Goal: Task Accomplishment & Management: Complete application form

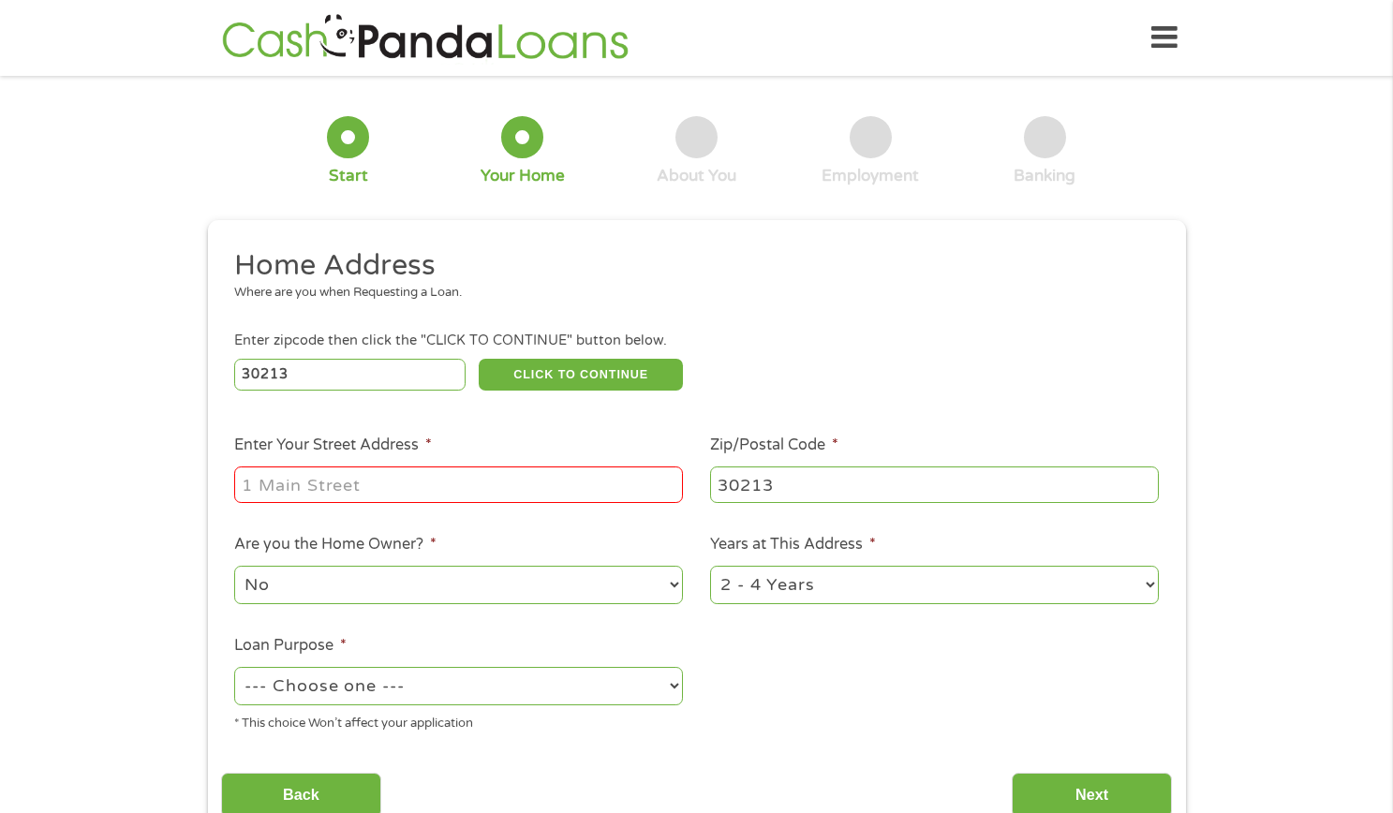
select select "[US_STATE]"
click at [381, 478] on input "Enter Your Street Address *" at bounding box center [458, 484] width 449 height 36
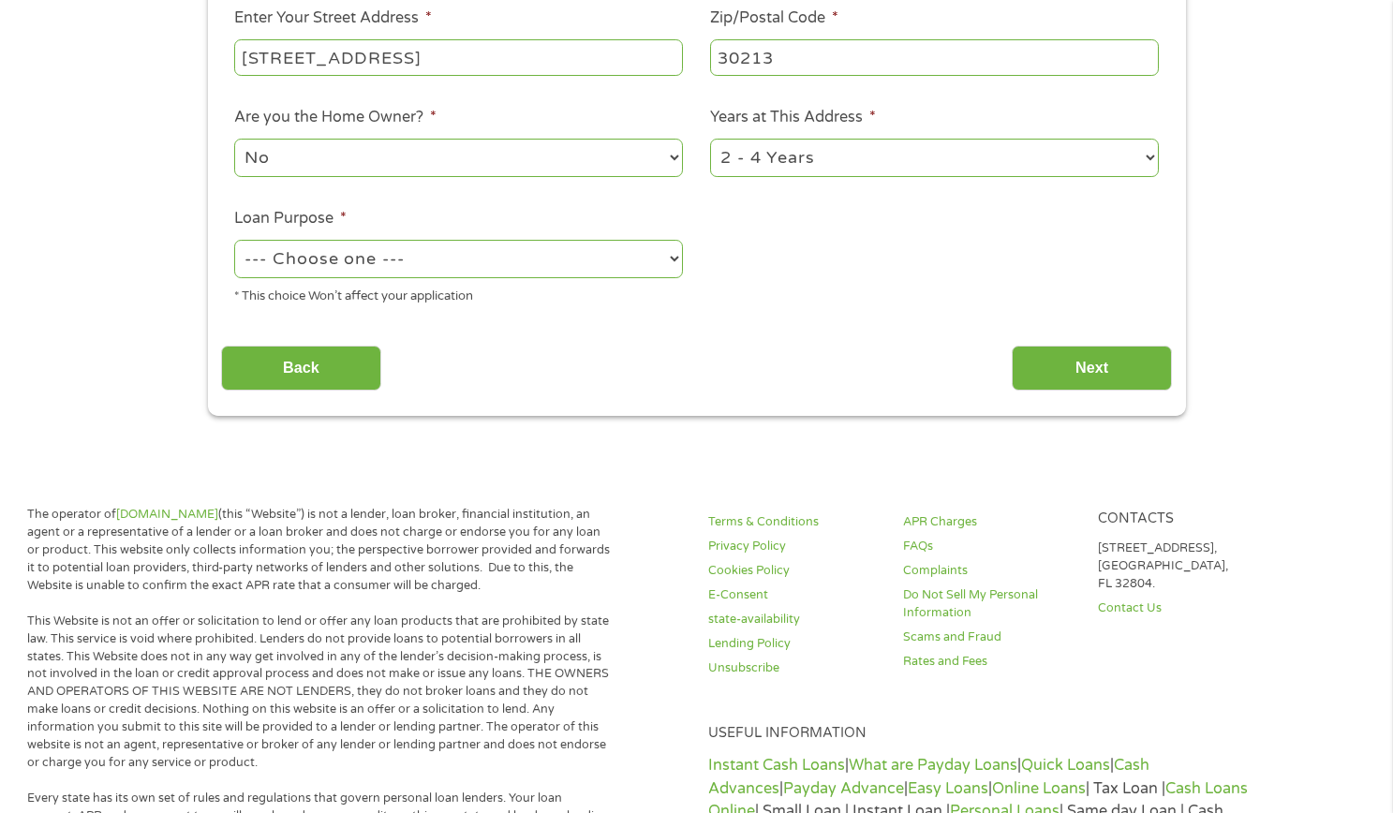
scroll to position [468, 0]
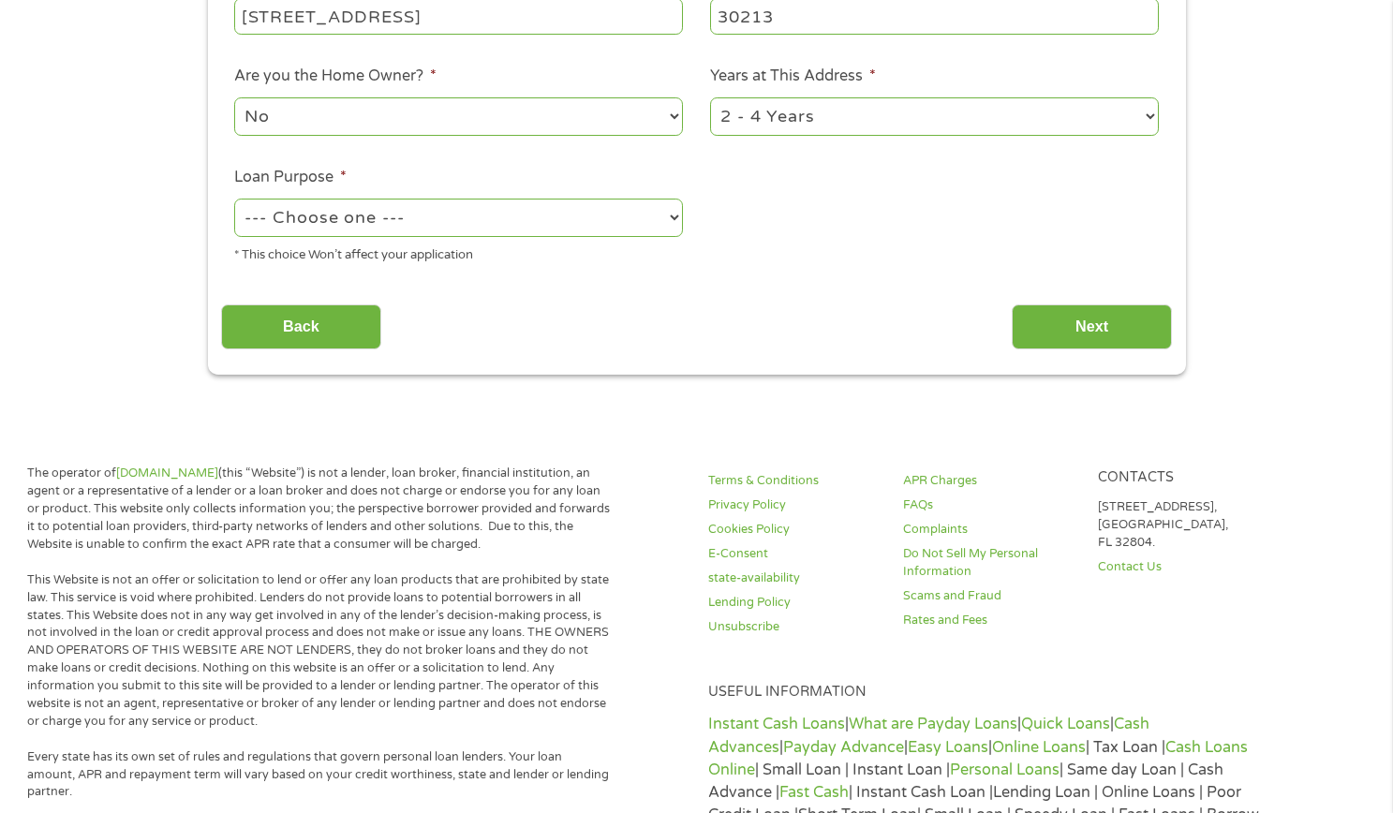
type input "[STREET_ADDRESS]"
click at [422, 234] on select "--- Choose one --- Pay Bills Debt Consolidation Home Improvement Major Purchase…" at bounding box center [458, 218] width 449 height 38
select select "paybills"
click at [234, 199] on select "--- Choose one --- Pay Bills Debt Consolidation Home Improvement Major Purchase…" at bounding box center [458, 218] width 449 height 38
click at [1077, 324] on input "Next" at bounding box center [1092, 327] width 160 height 46
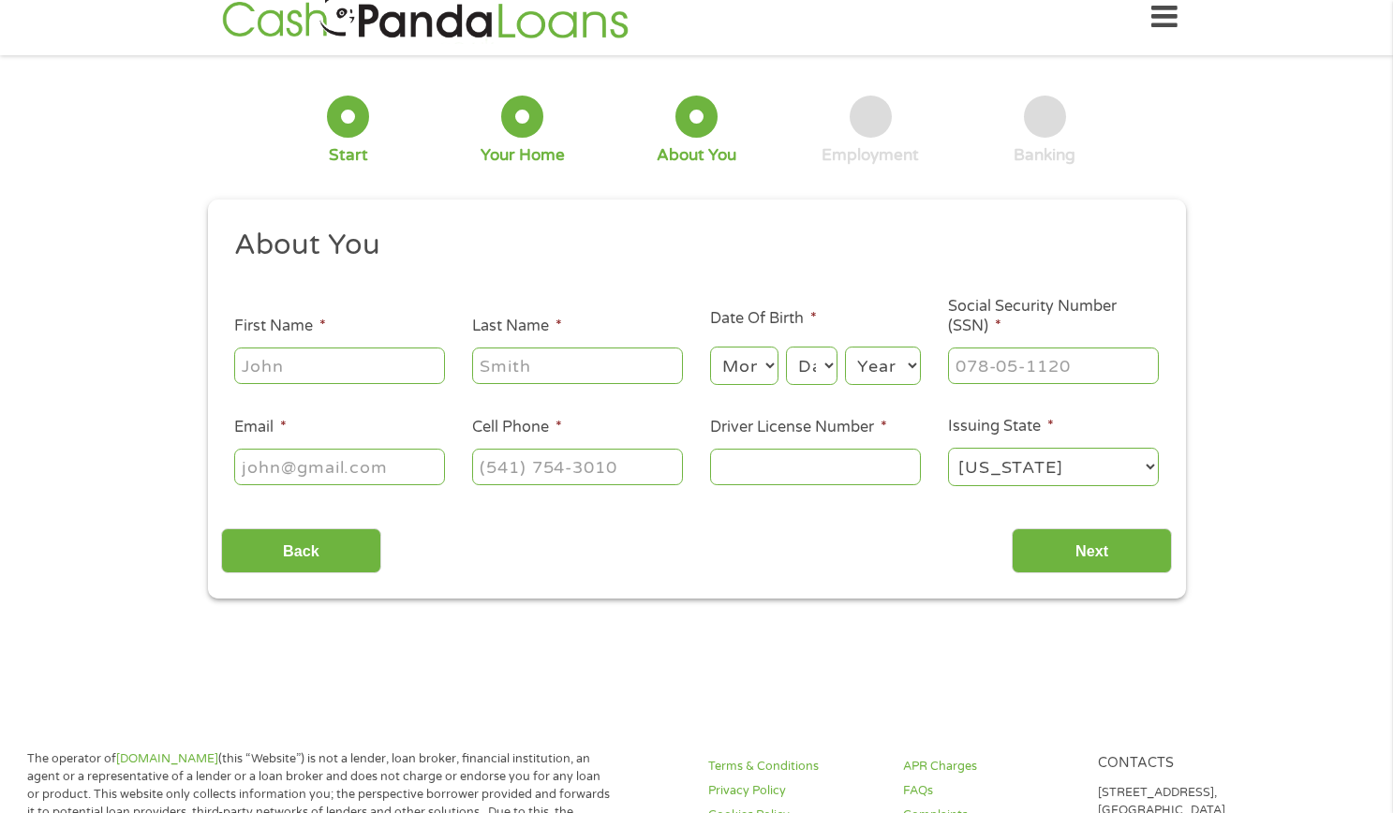
scroll to position [0, 0]
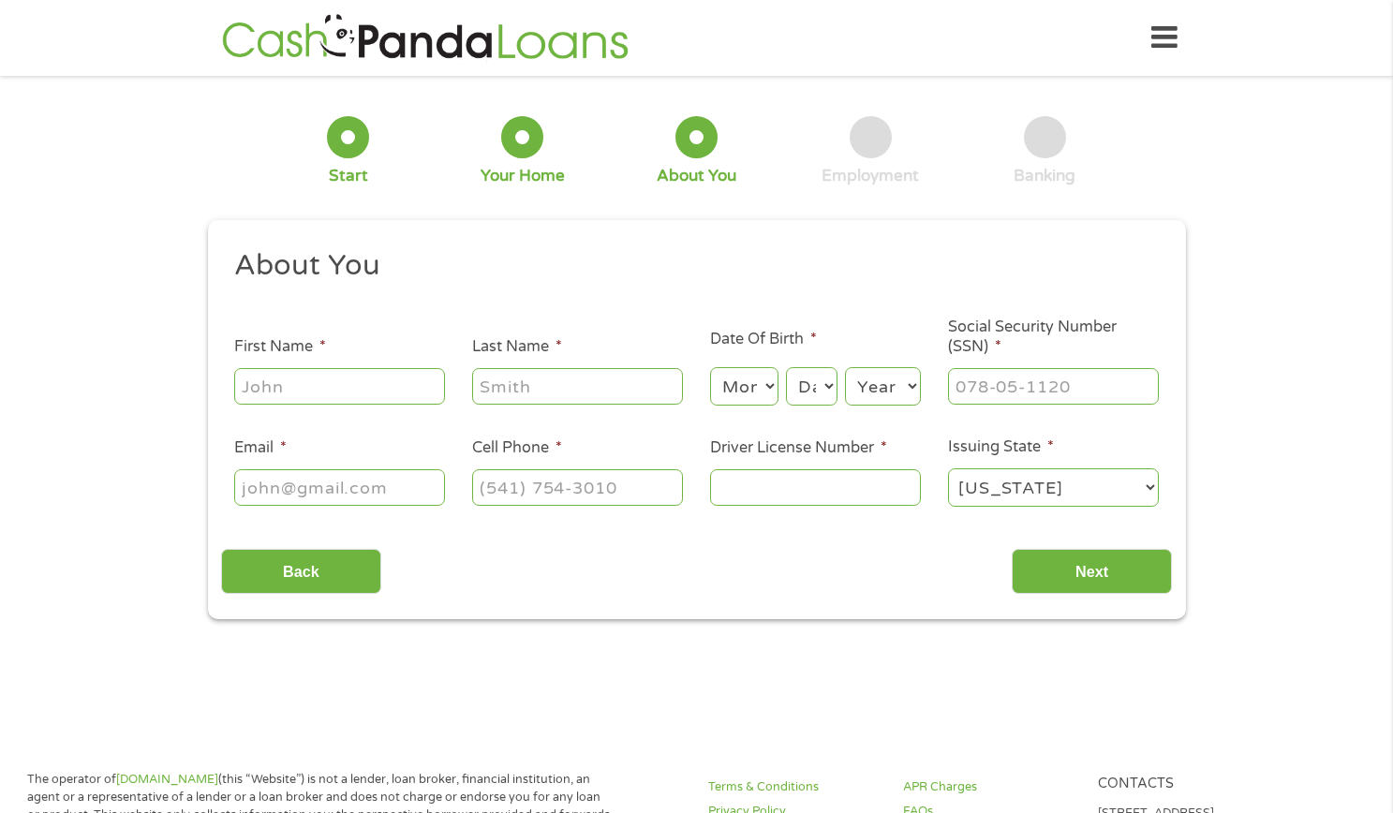
click at [416, 382] on input "First Name *" at bounding box center [339, 386] width 211 height 36
type input "[PERSON_NAME]"
click at [766, 392] on select "Month 1 2 3 4 5 6 7 8 9 10 11 12" at bounding box center [744, 386] width 68 height 38
select select "10"
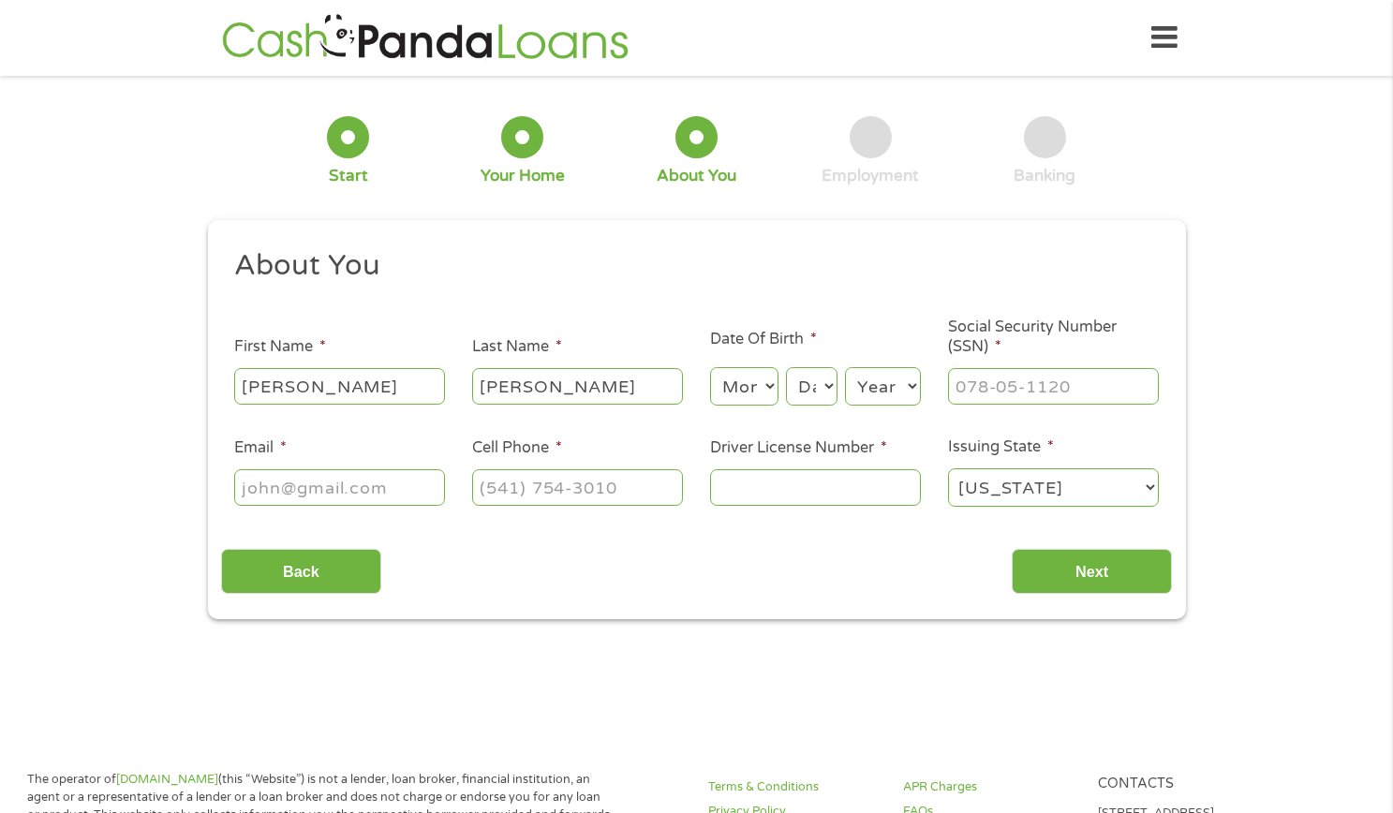
click at [710, 367] on select "Month 1 2 3 4 5 6 7 8 9 10 11 12" at bounding box center [744, 386] width 68 height 38
drag, startPoint x: 851, startPoint y: 387, endPoint x: 826, endPoint y: 383, distance: 25.6
click at [849, 387] on select "Year [DATE] 2006 2005 2004 2003 2002 2001 2000 1999 1998 1997 1996 1995 1994 19…" at bounding box center [883, 386] width 76 height 38
click at [811, 380] on select "Day 1 2 3 4 5 6 7 8 9 10 11 12 13 14 15 16 17 18 19 20 21 22 23 24 25 26 27 28 …" at bounding box center [811, 386] width 51 height 38
select select "24"
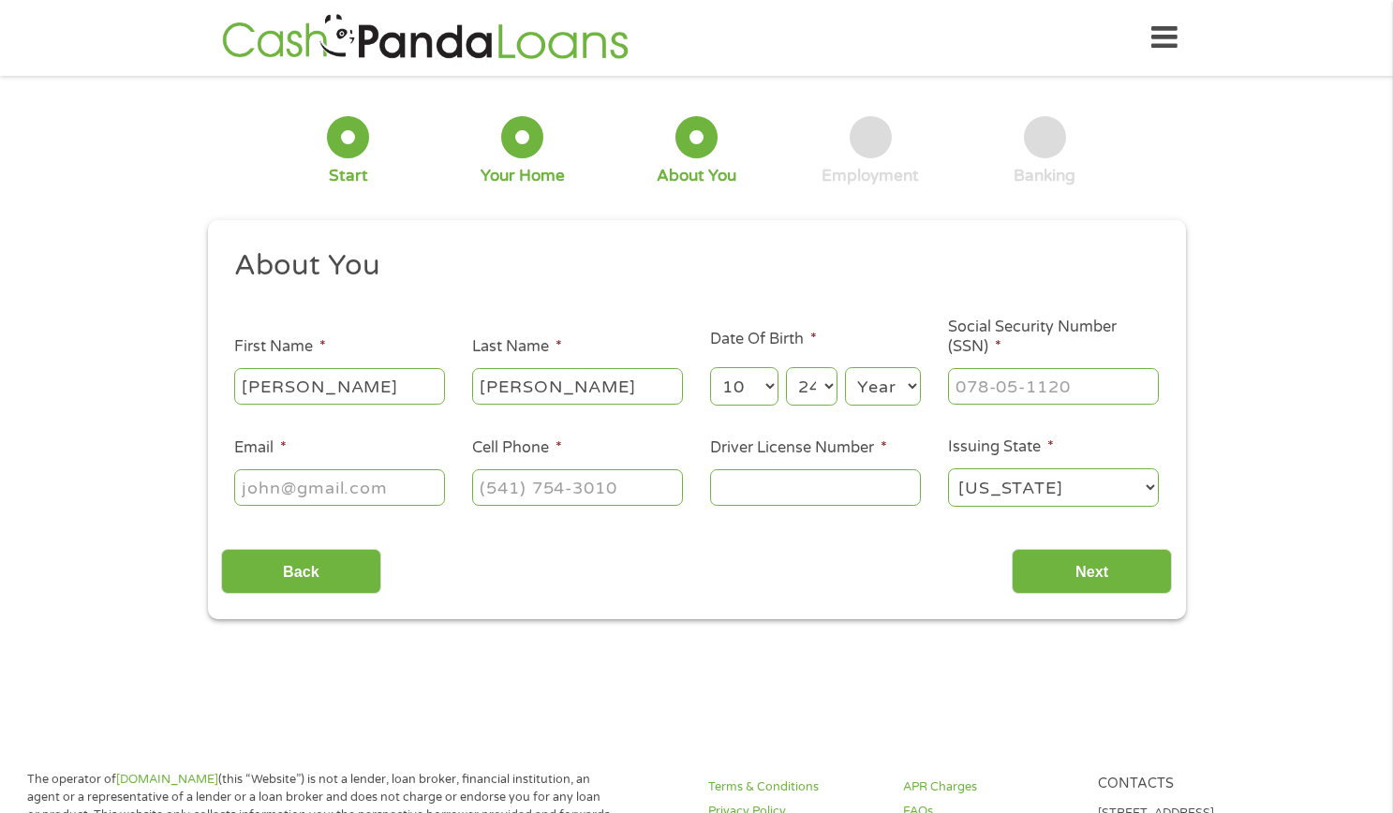
click at [786, 367] on select "Day 1 2 3 4 5 6 7 8 9 10 11 12 13 14 15 16 17 18 19 20 21 22 23 24 25 26 27 28 …" at bounding box center [811, 386] width 51 height 38
drag, startPoint x: 861, startPoint y: 365, endPoint x: 866, endPoint y: 382, distance: 17.8
click at [863, 375] on div "Year Year [DATE] 2006 2005 2004 2003 2002 2001 2000 1999 1998 1997 1996 1995 19…" at bounding box center [883, 386] width 76 height 45
click at [867, 382] on select "Year [DATE] 2006 2005 2004 2003 2002 2001 2000 1999 1998 1997 1996 1995 1994 19…" at bounding box center [883, 386] width 76 height 38
select select "1993"
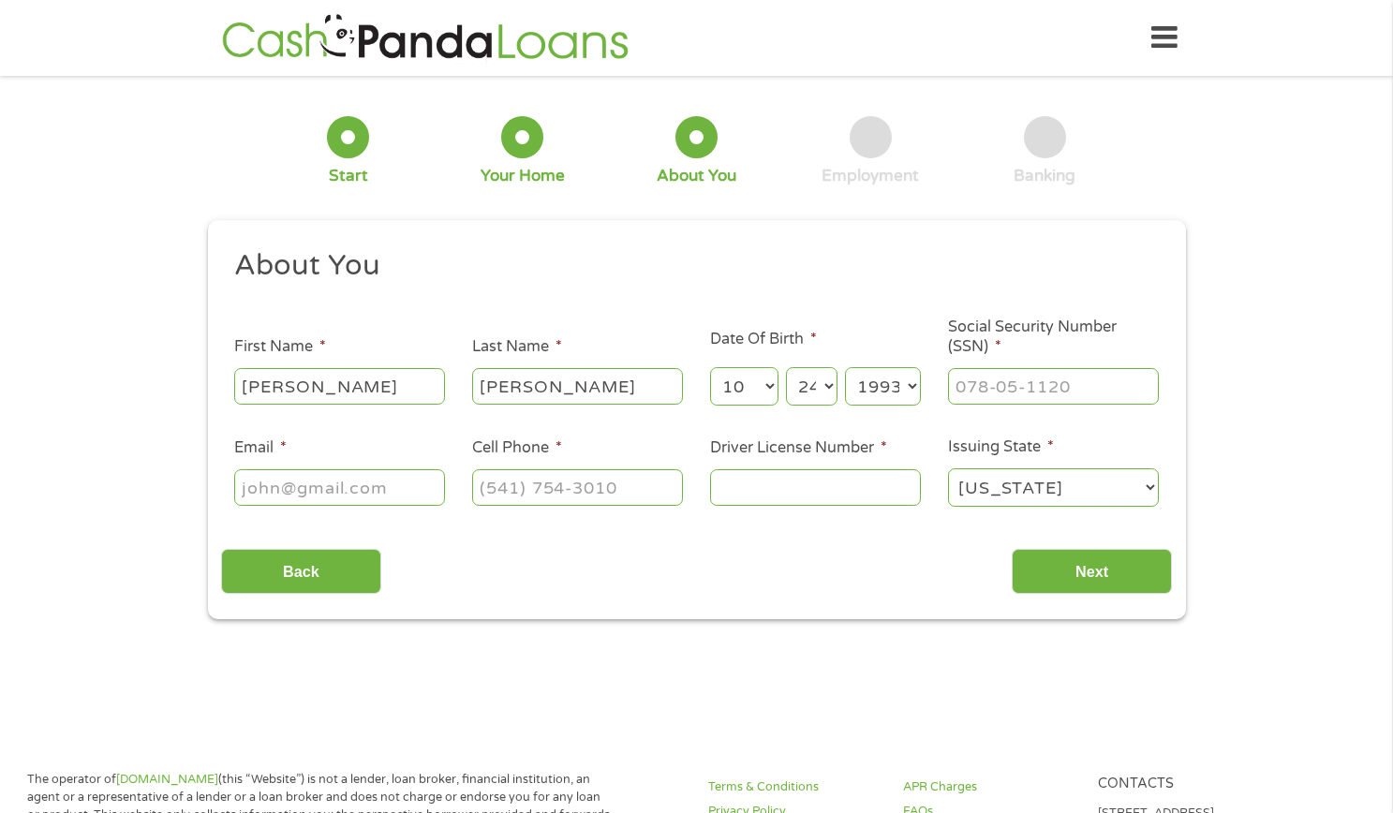
click at [845, 367] on select "Year [DATE] 2006 2005 2004 2003 2002 2001 2000 1999 1998 1997 1996 1995 1994 19…" at bounding box center [883, 386] width 76 height 38
click at [1071, 395] on input "___-__-____" at bounding box center [1053, 386] width 211 height 36
type input "587-75-7493"
click at [347, 485] on input "Email *" at bounding box center [339, 487] width 211 height 36
type input "[EMAIL_ADDRESS][DOMAIN_NAME]"
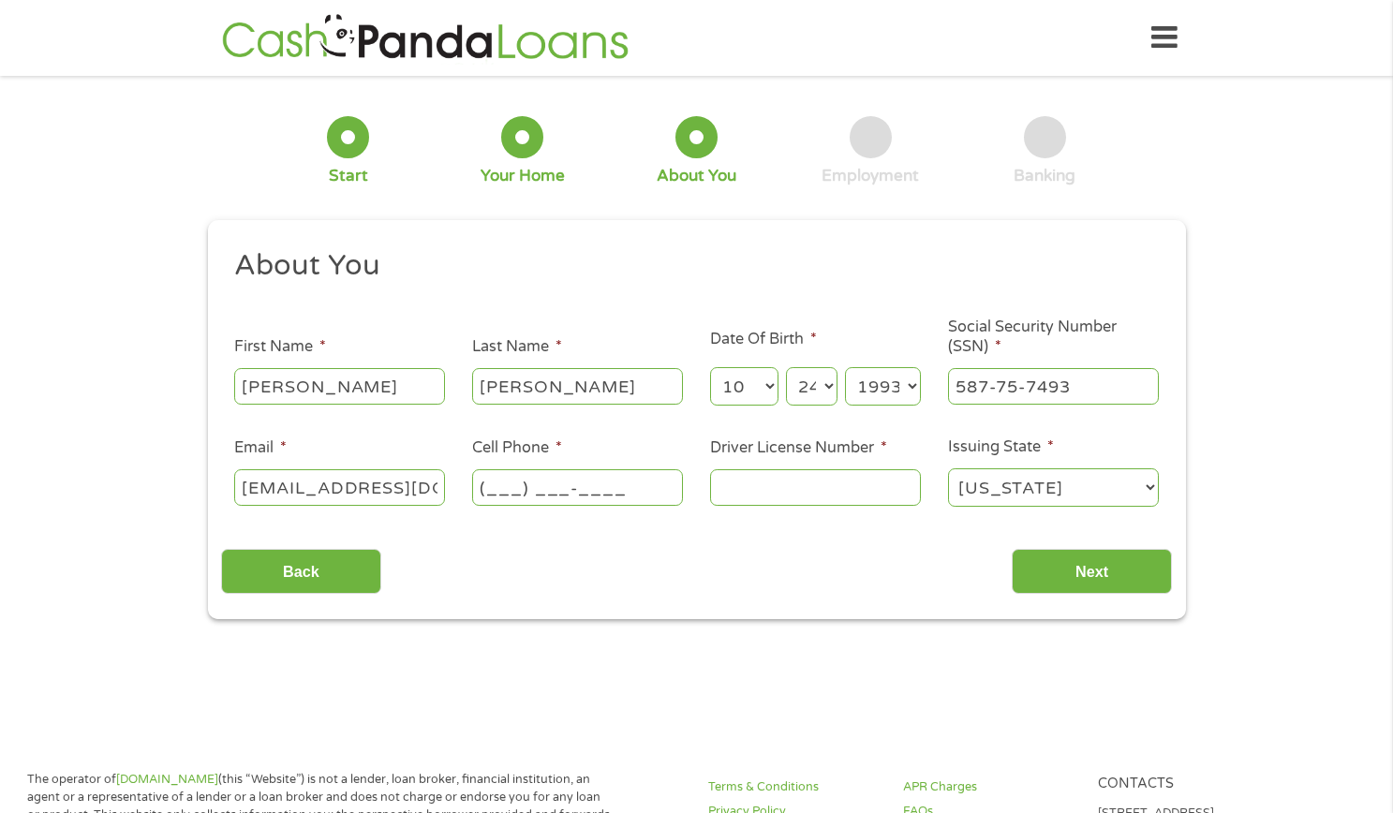
click at [567, 504] on input "(___) ___-____" at bounding box center [577, 487] width 211 height 36
type input "[PHONE_NUMBER]"
click at [748, 487] on input "Driver License Number *" at bounding box center [815, 487] width 211 height 36
type input "056615982"
click at [1102, 570] on input "Next" at bounding box center [1092, 572] width 160 height 46
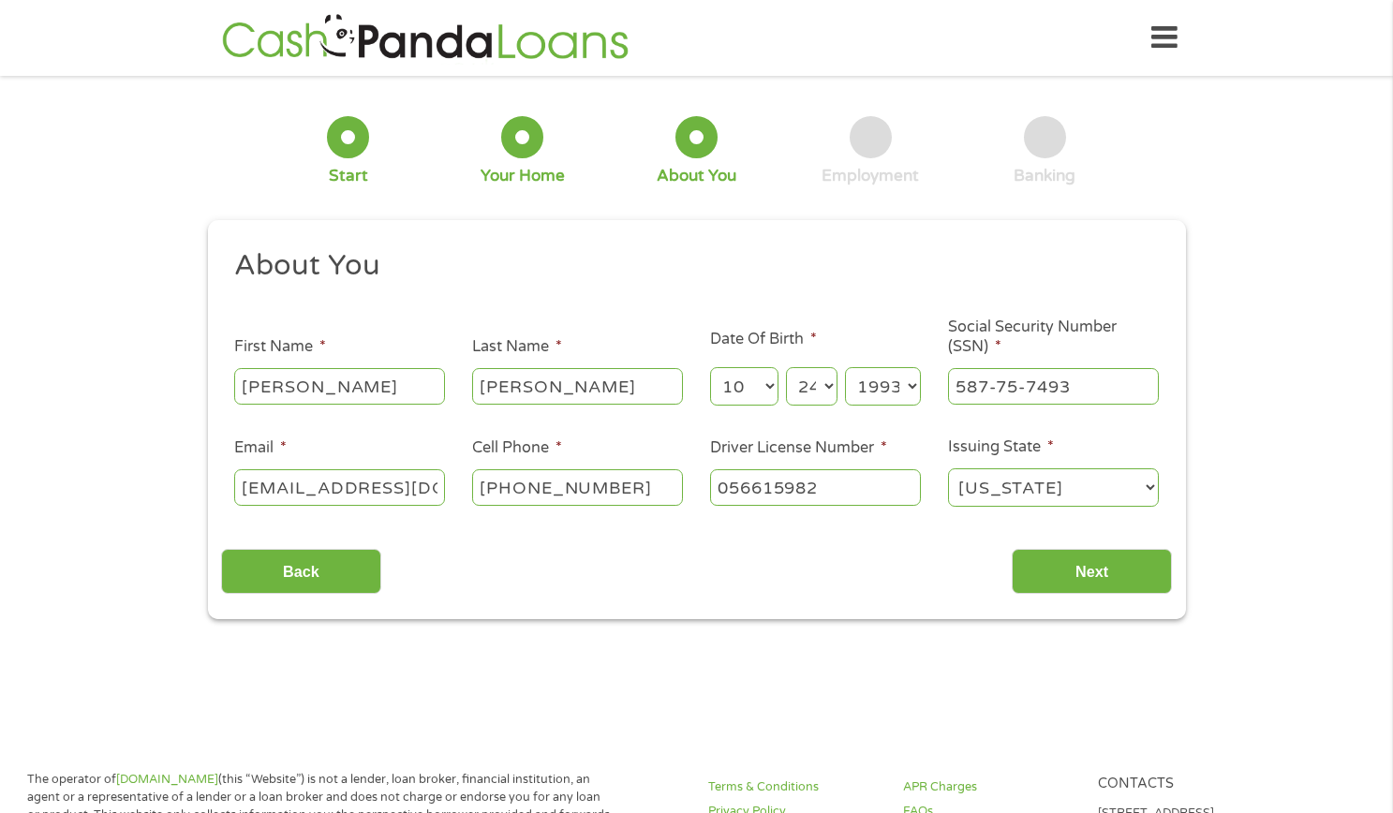
scroll to position [7, 7]
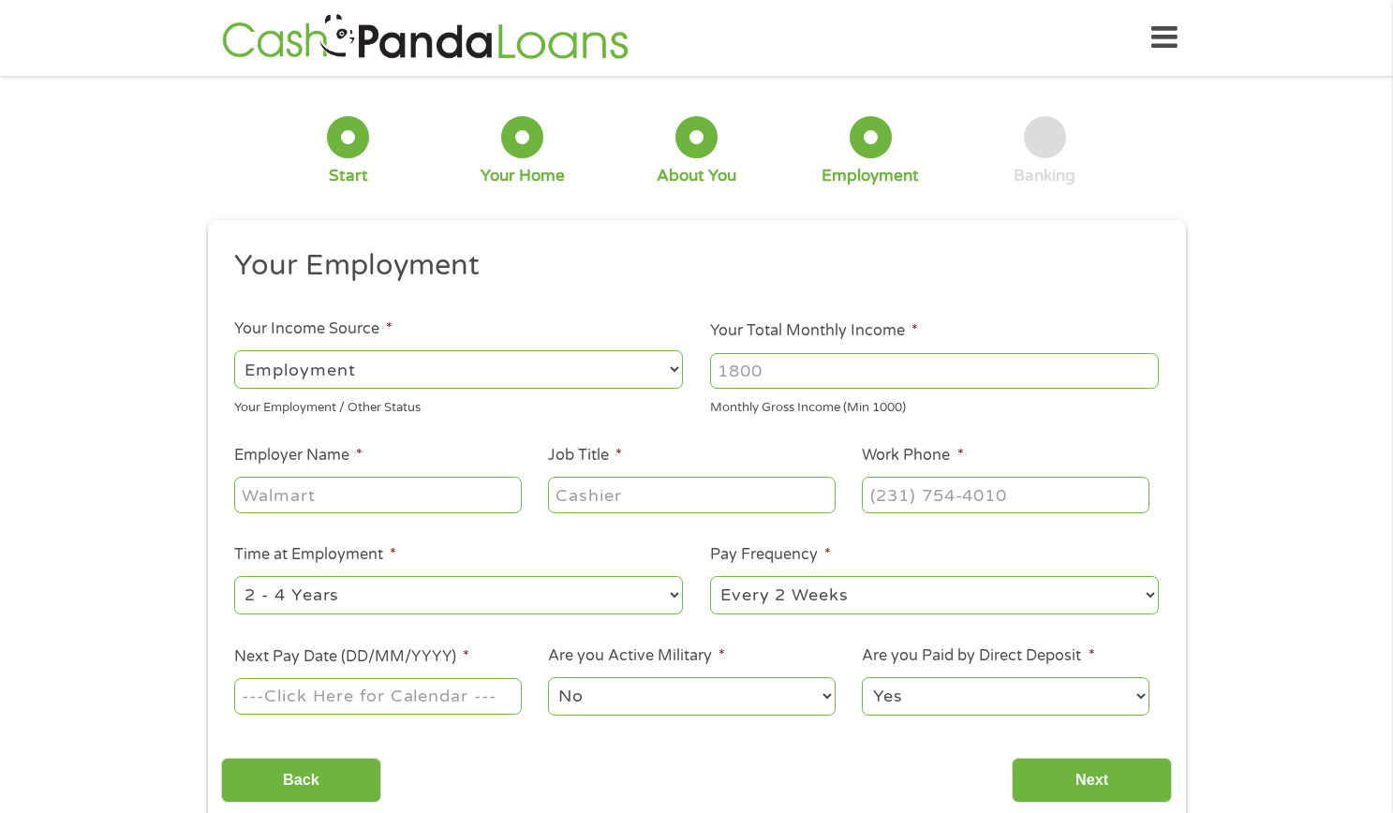
click at [433, 363] on select "--- Choose one --- Employment [DEMOGRAPHIC_DATA] Benefits" at bounding box center [458, 369] width 449 height 38
click at [390, 477] on input "Employer Name *" at bounding box center [377, 495] width 287 height 36
type input "Pediatric and adult med"
type input "manager"
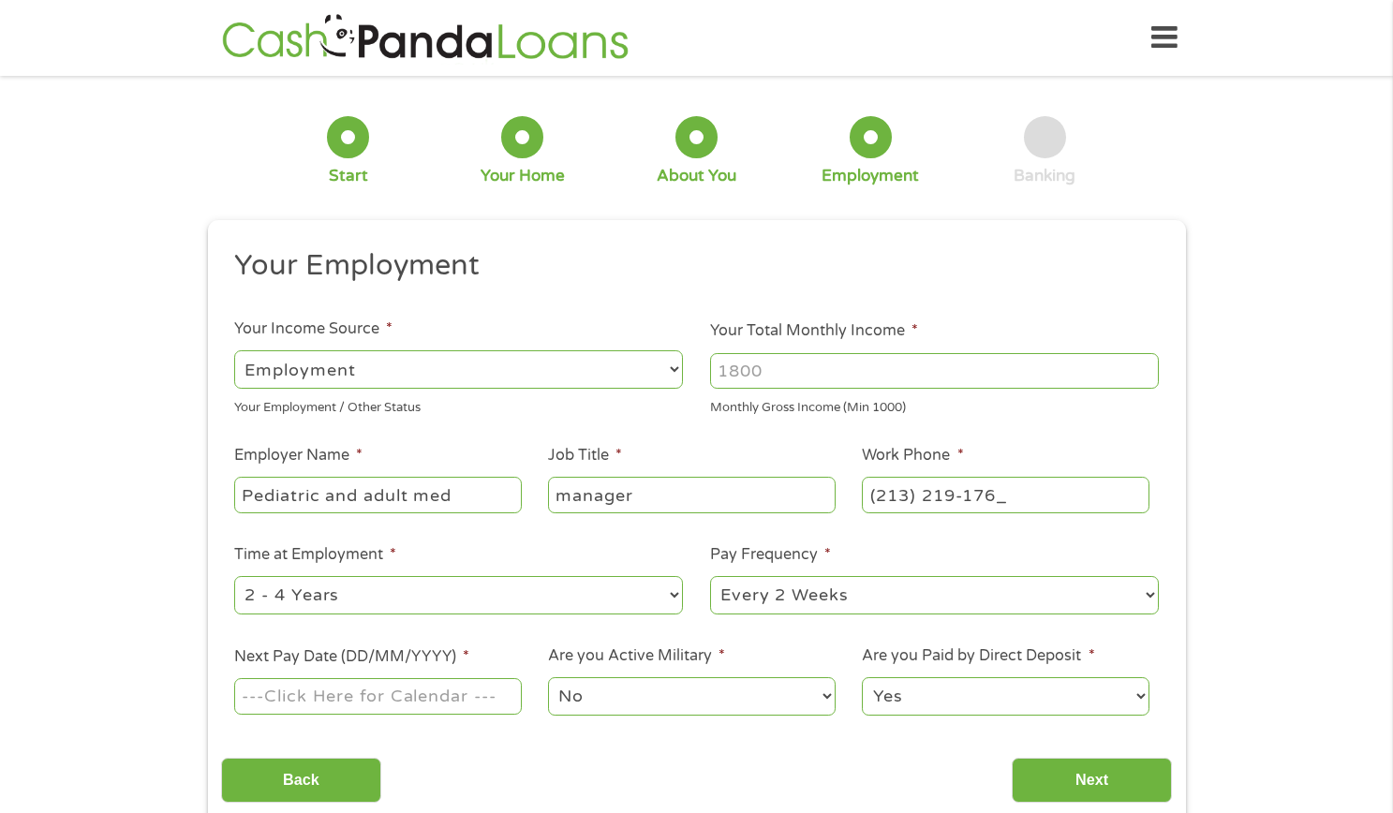
type input "[PHONE_NUMBER]"
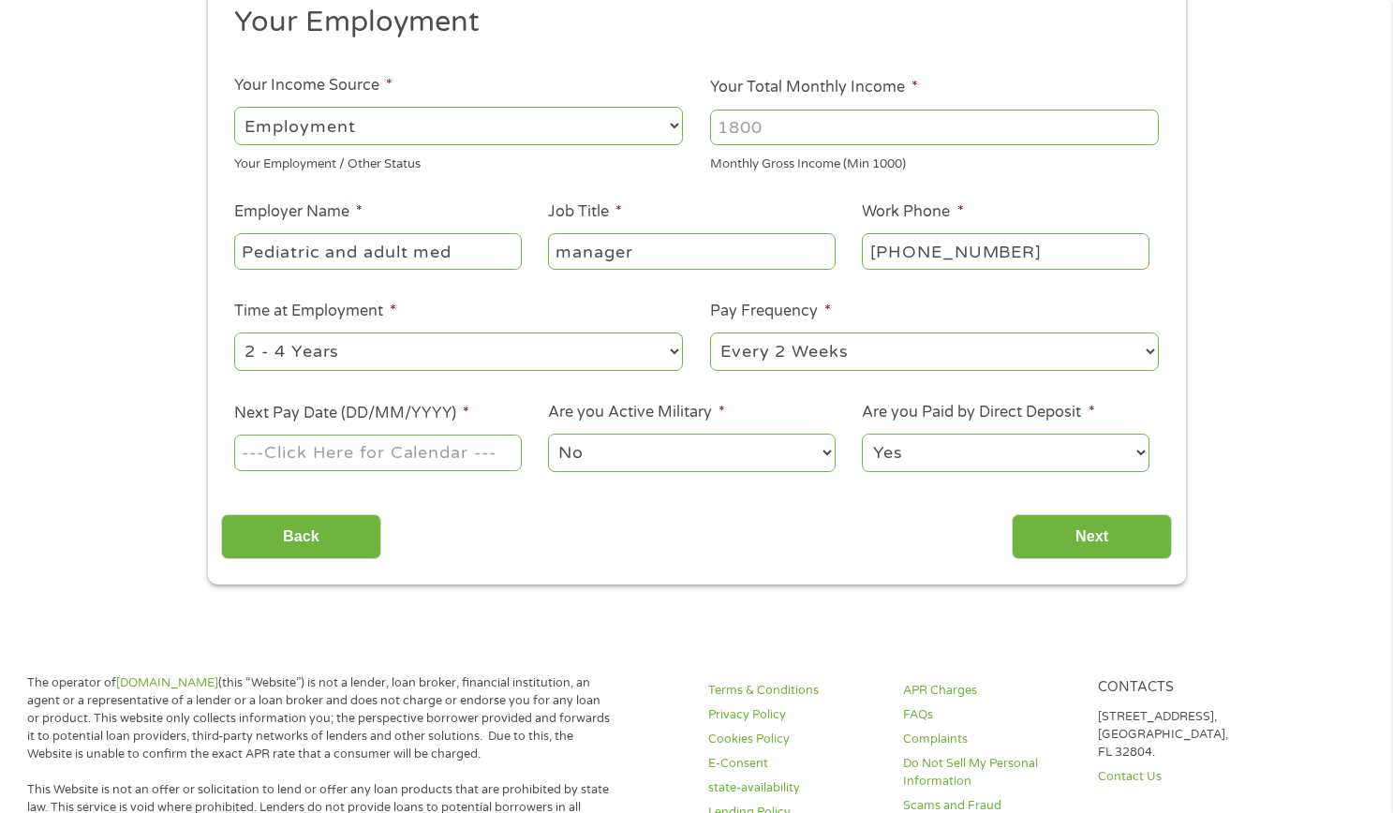
scroll to position [281, 0]
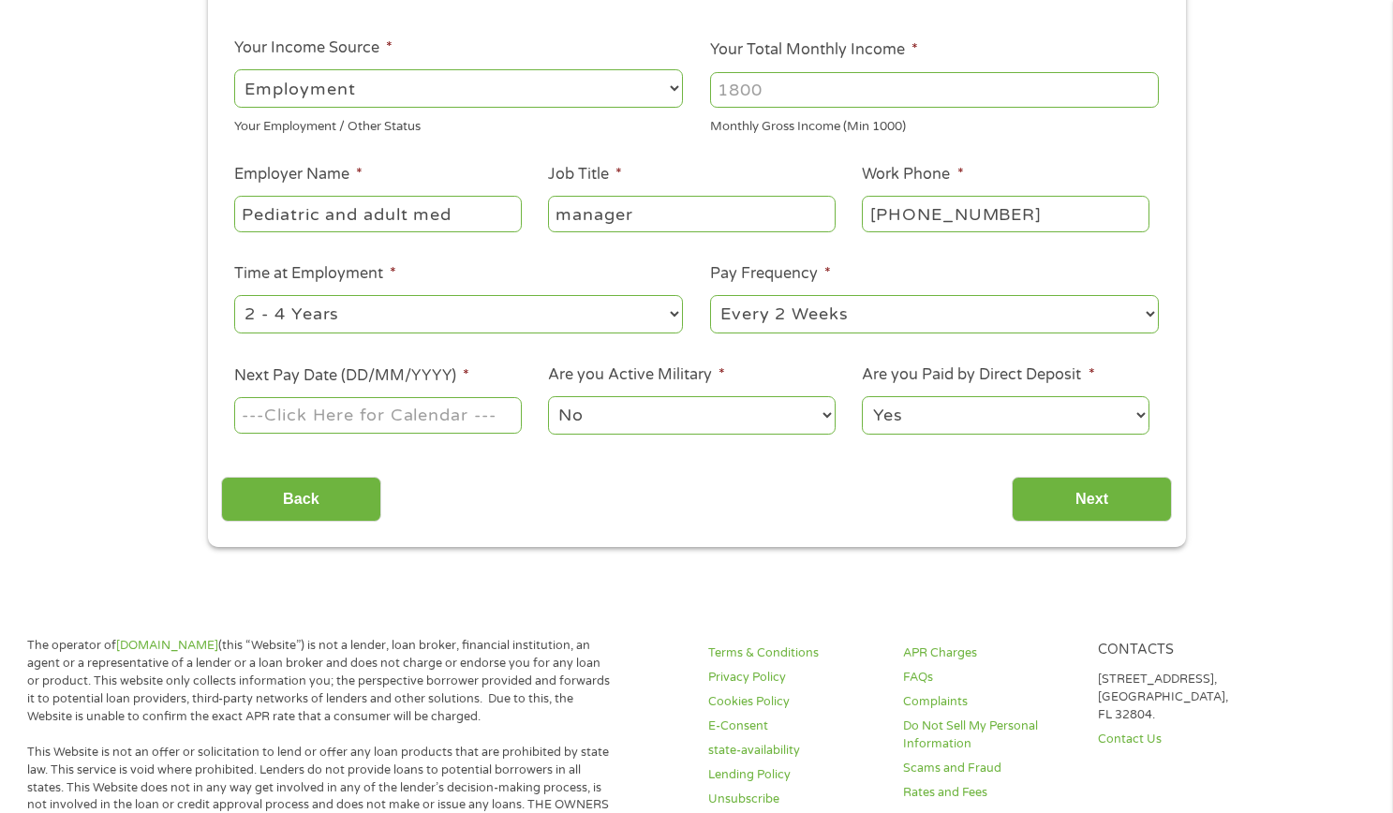
click at [381, 410] on input "Next Pay Date (DD/MM/YYYY) *" at bounding box center [377, 415] width 287 height 36
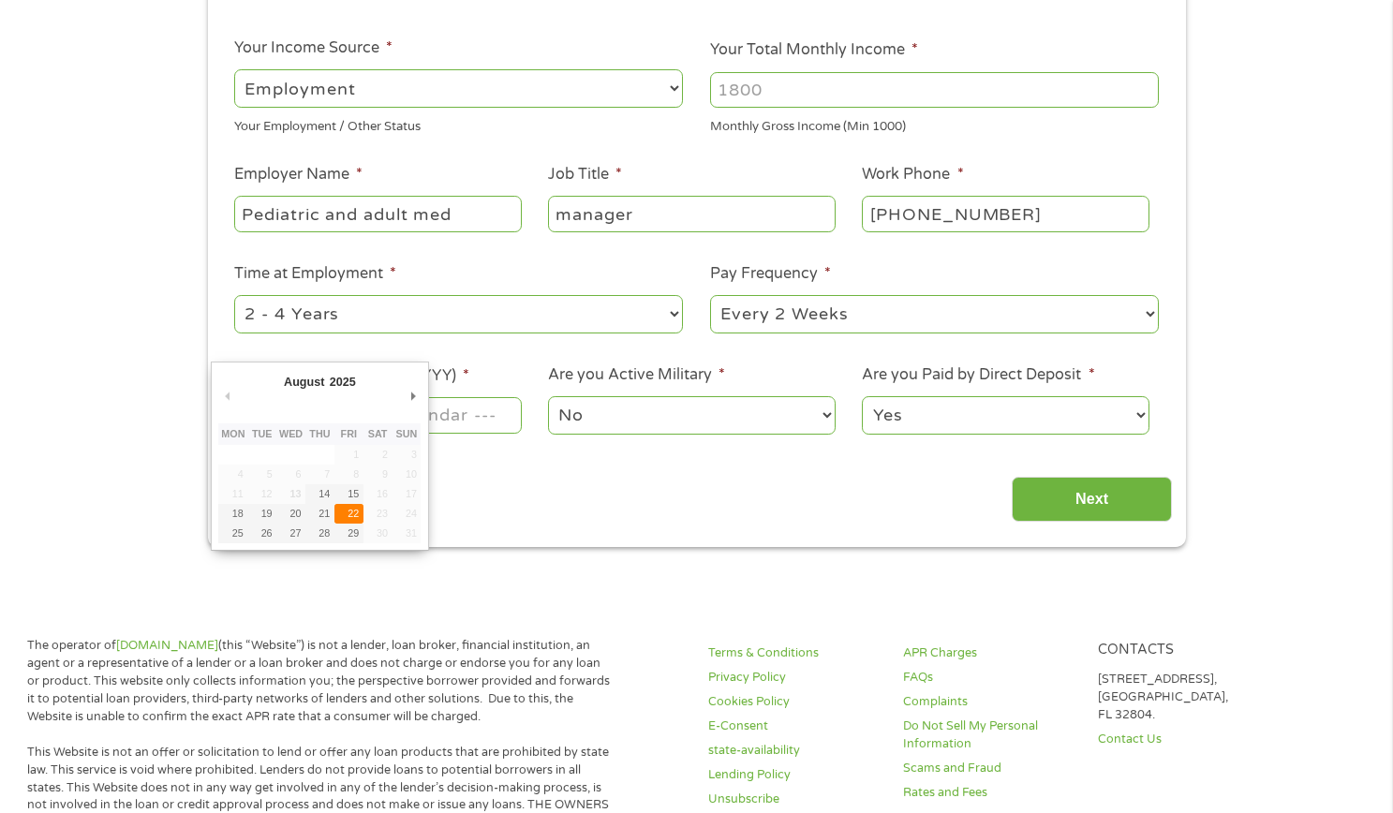
type input "[DATE]"
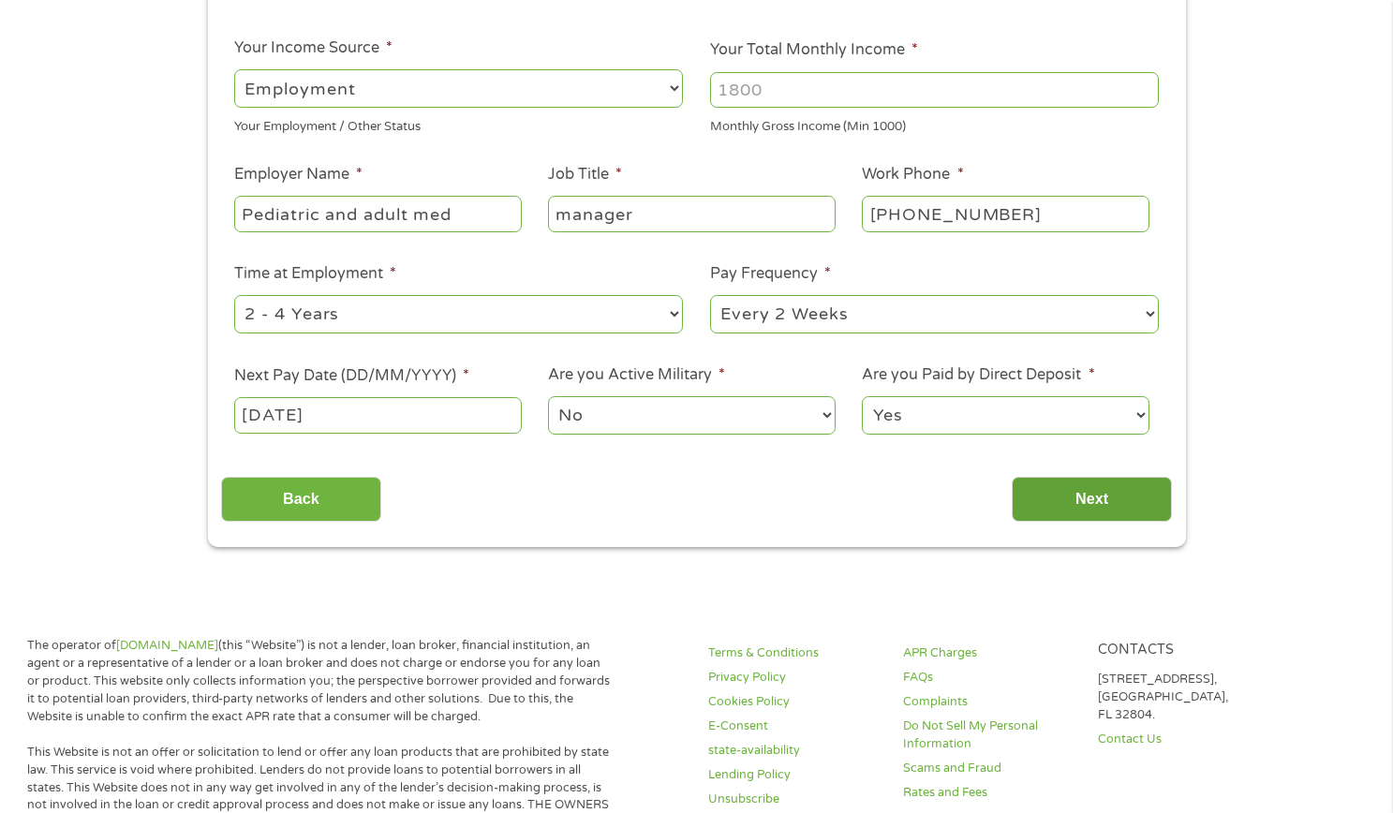
click at [1098, 499] on input "Next" at bounding box center [1092, 500] width 160 height 46
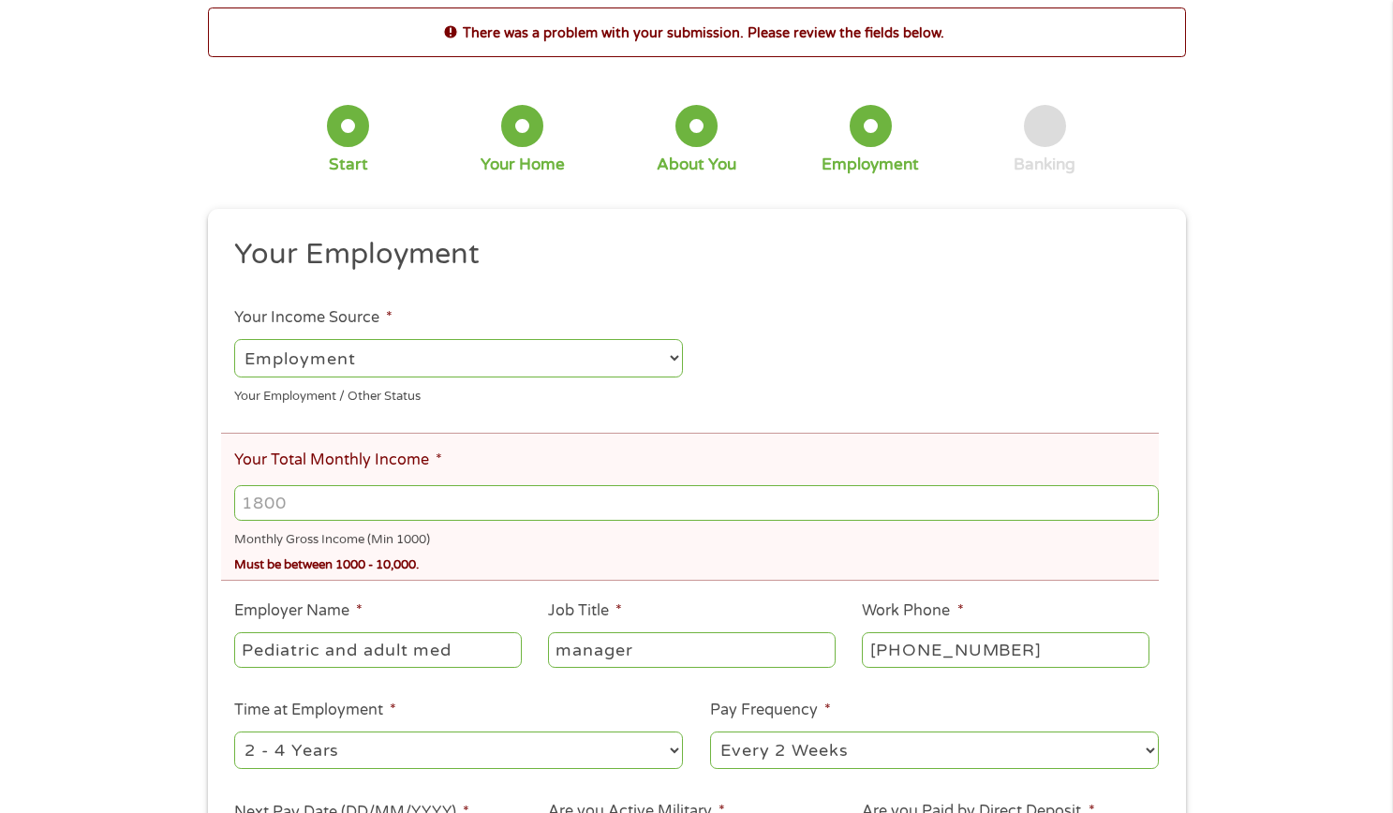
scroll to position [187, 0]
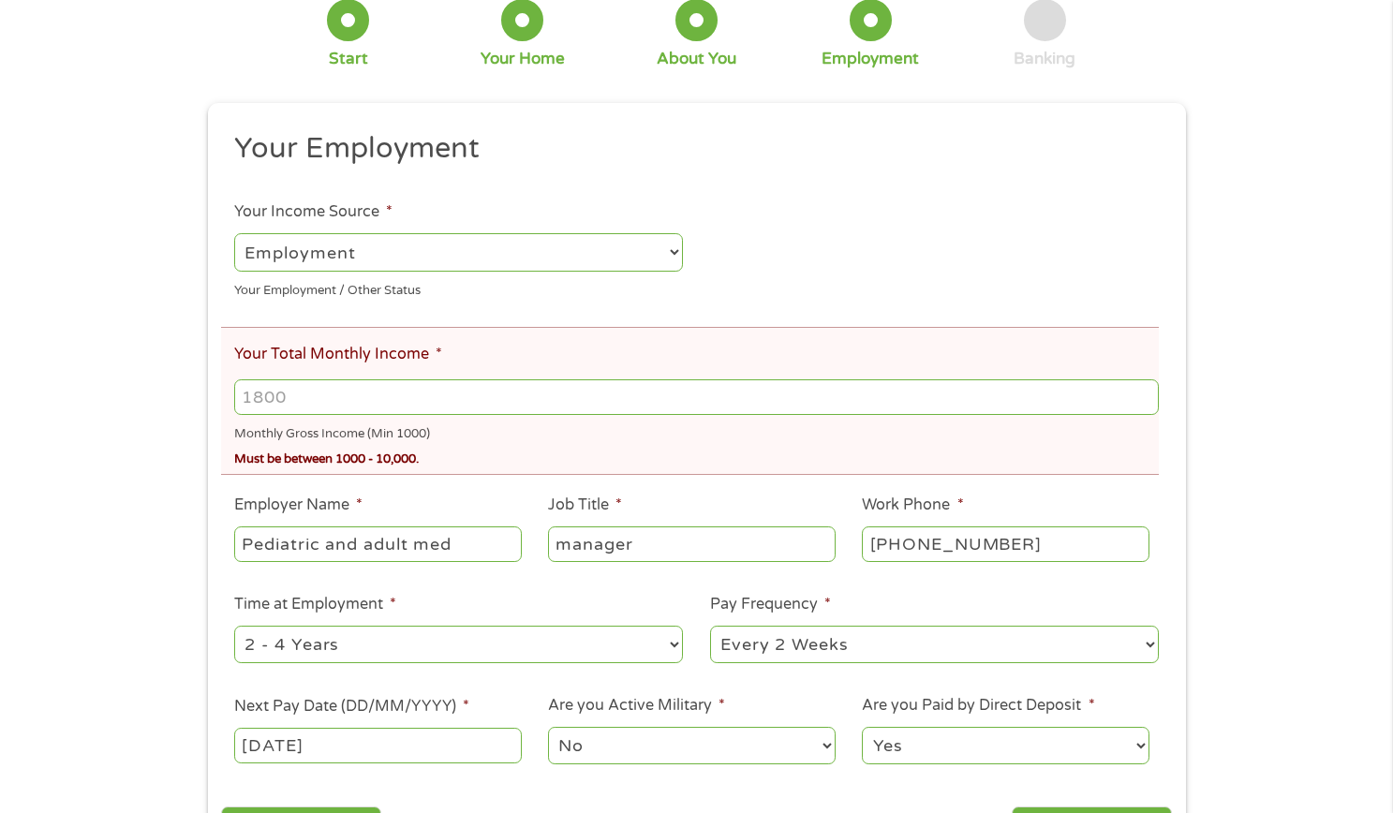
click at [464, 399] on input "Your Total Monthly Income *" at bounding box center [695, 397] width 923 height 36
type input "7200"
click at [551, 425] on div "Monthly Gross Income (Min 1000)" at bounding box center [695, 431] width 923 height 25
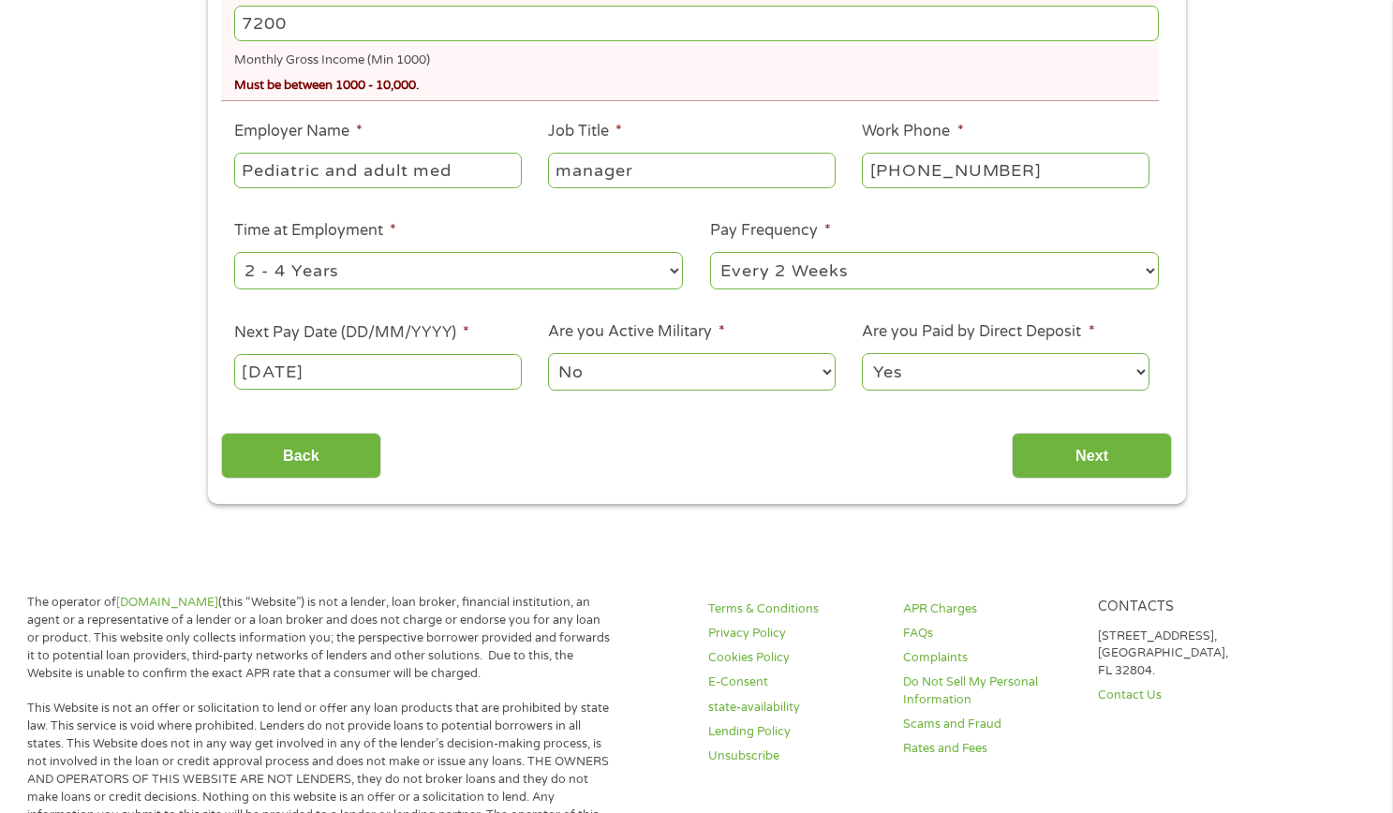
scroll to position [562, 0]
click at [1092, 451] on input "Next" at bounding box center [1092, 455] width 160 height 46
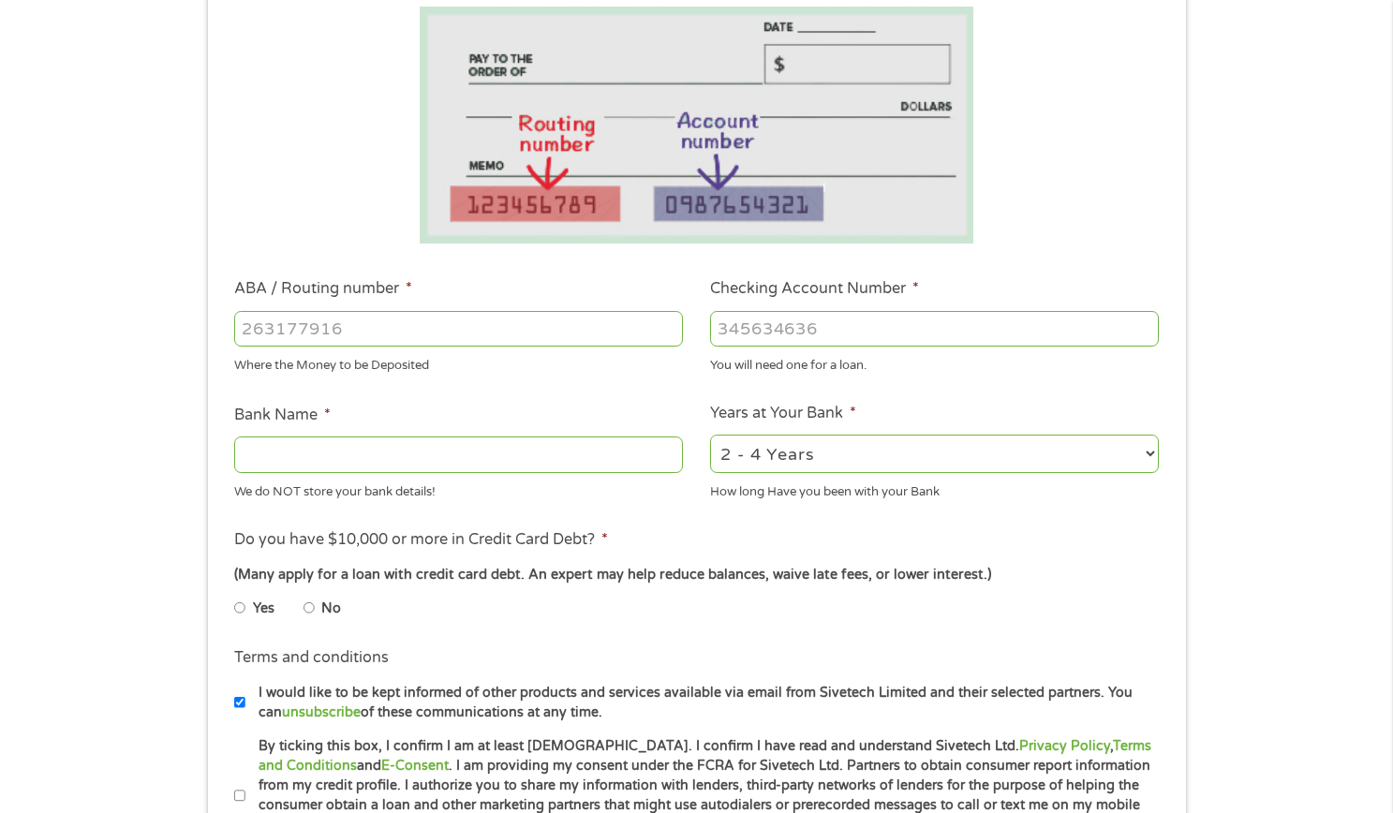
scroll to position [281, 0]
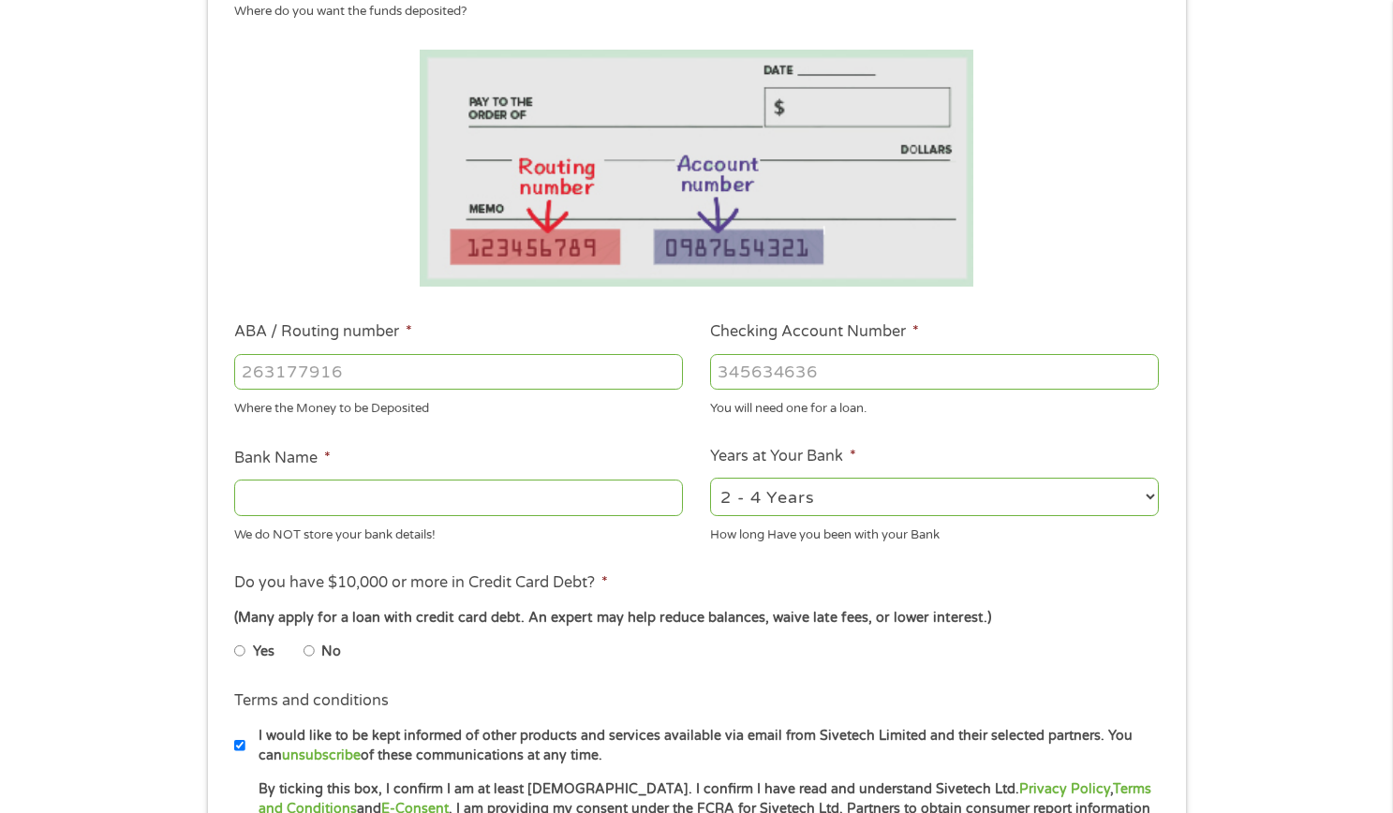
click at [381, 380] on input "ABA / Routing number *" at bounding box center [458, 372] width 449 height 36
type input "061113415"
type input "BBT GA"
type input "061113415"
click at [796, 376] on input "Checking Account Number *" at bounding box center [934, 372] width 449 height 36
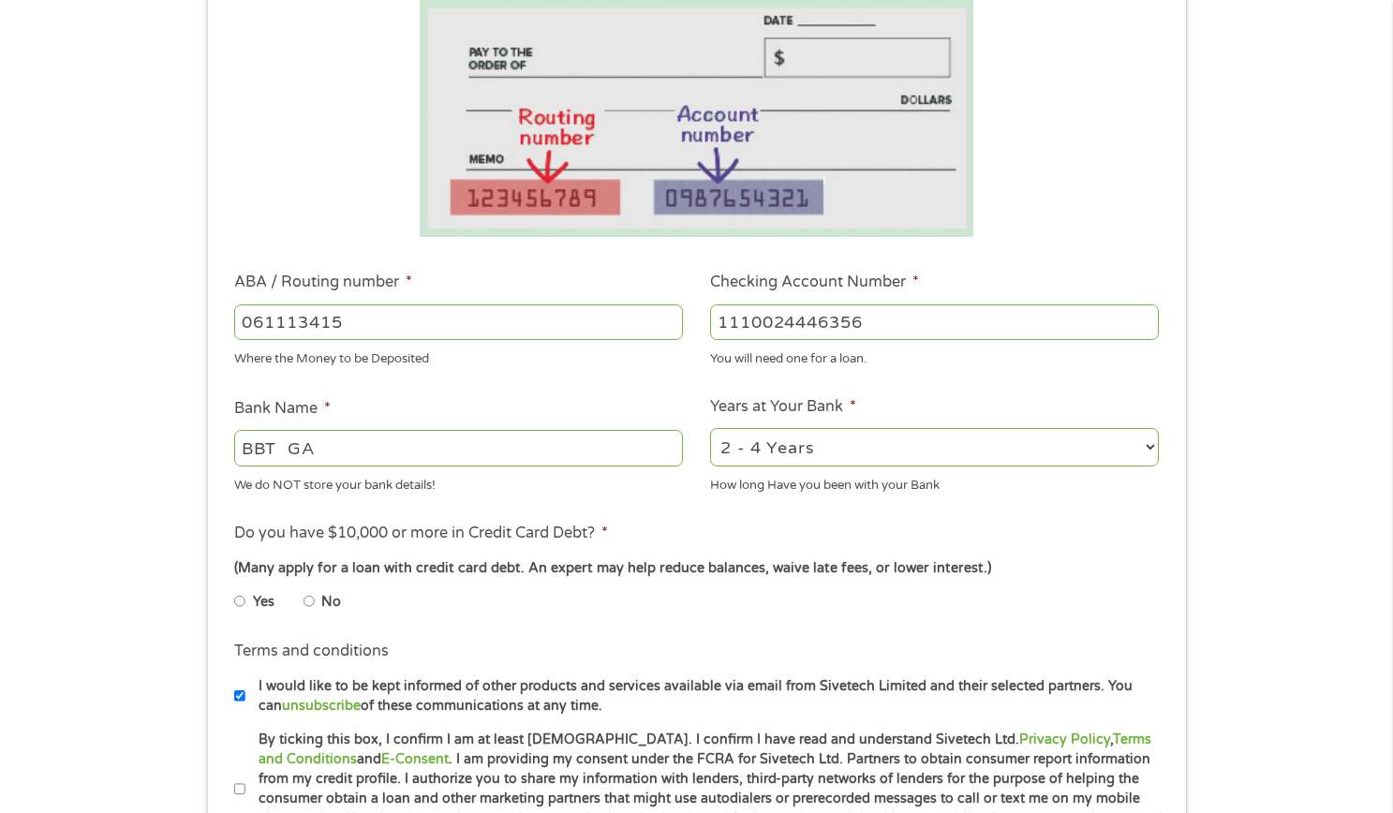
scroll to position [375, 0]
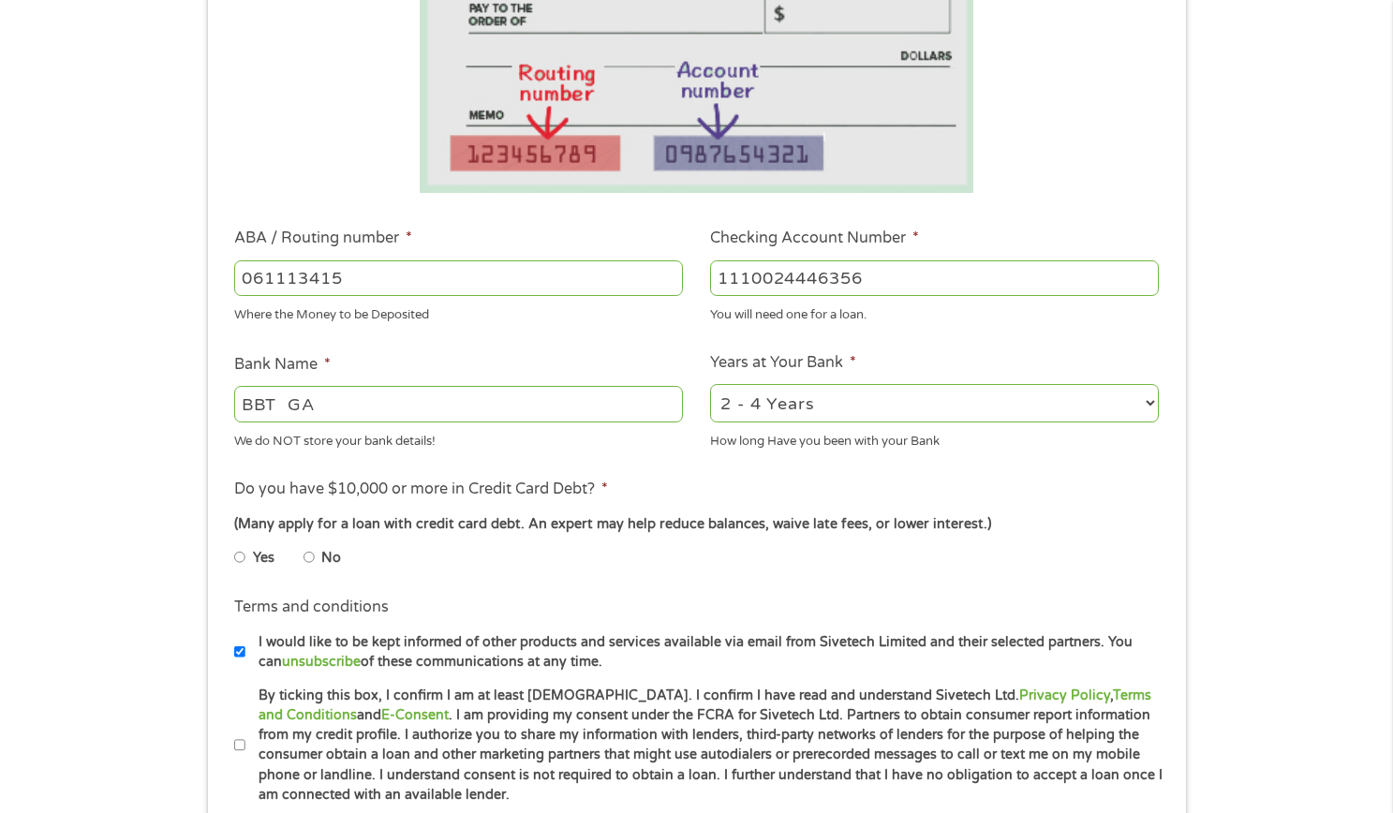
type input "1110024446356"
click at [399, 410] on input "BBT GA" at bounding box center [458, 404] width 449 height 36
type input "B"
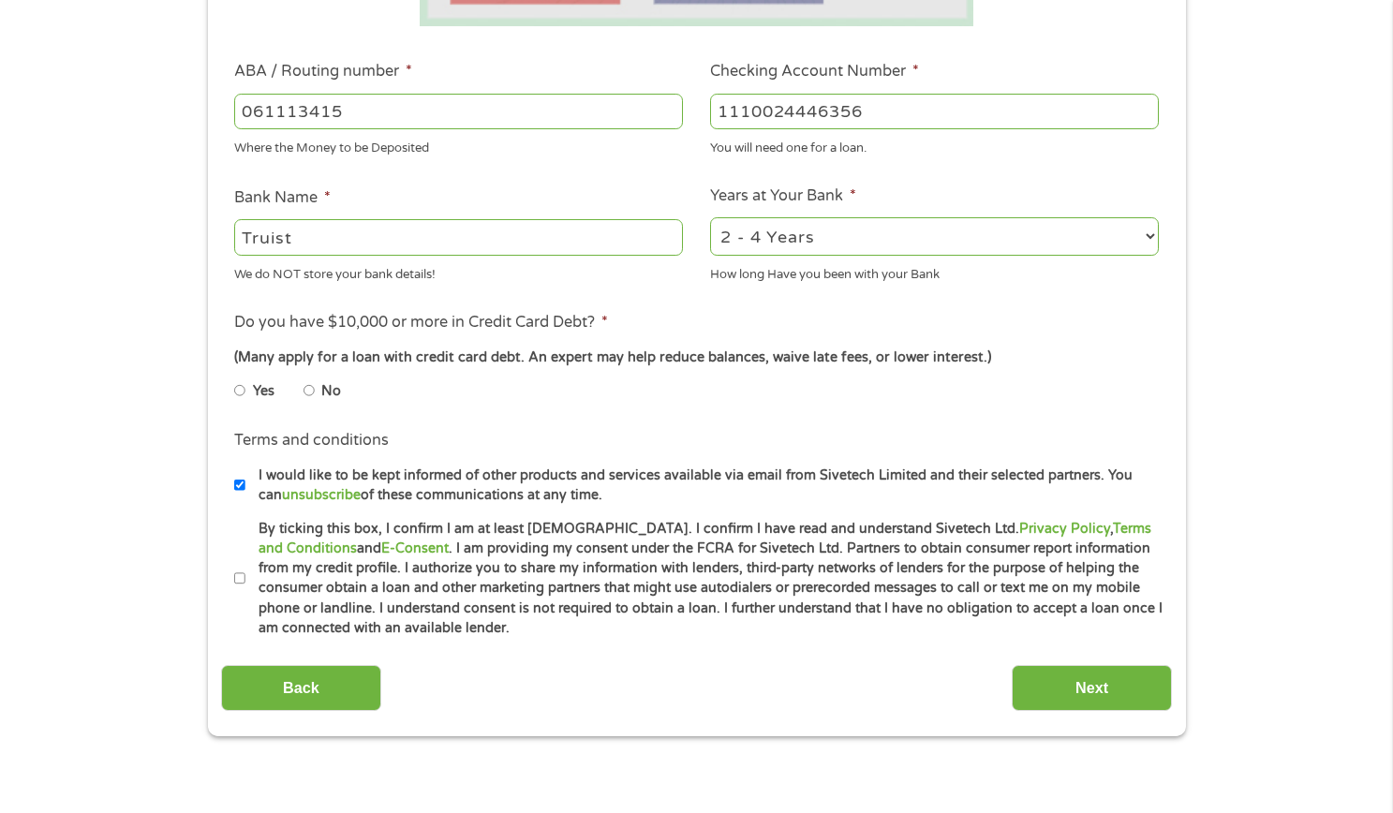
scroll to position [656, 0]
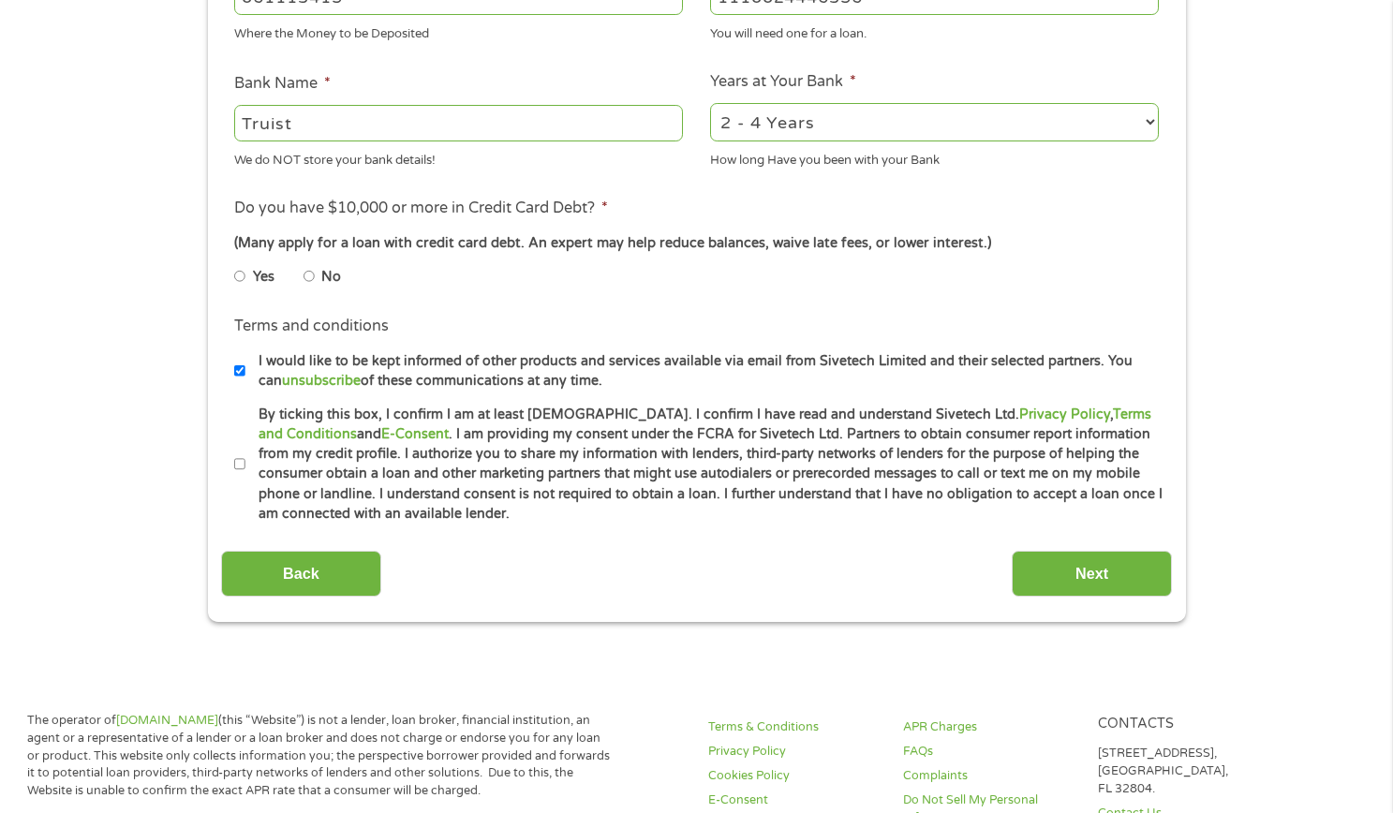
type input "Truist"
click at [313, 278] on input "No" at bounding box center [308, 276] width 11 height 30
radio input "true"
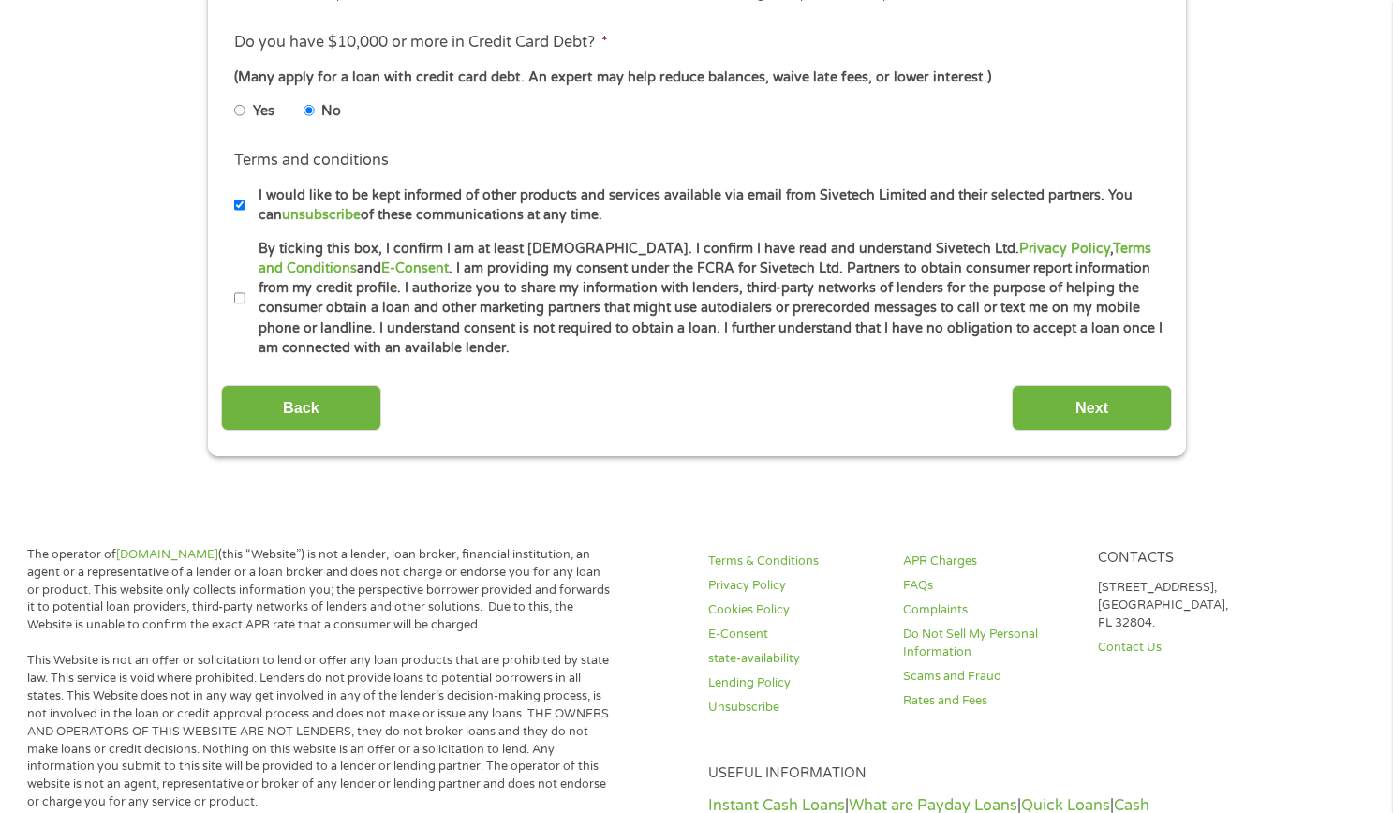
scroll to position [843, 0]
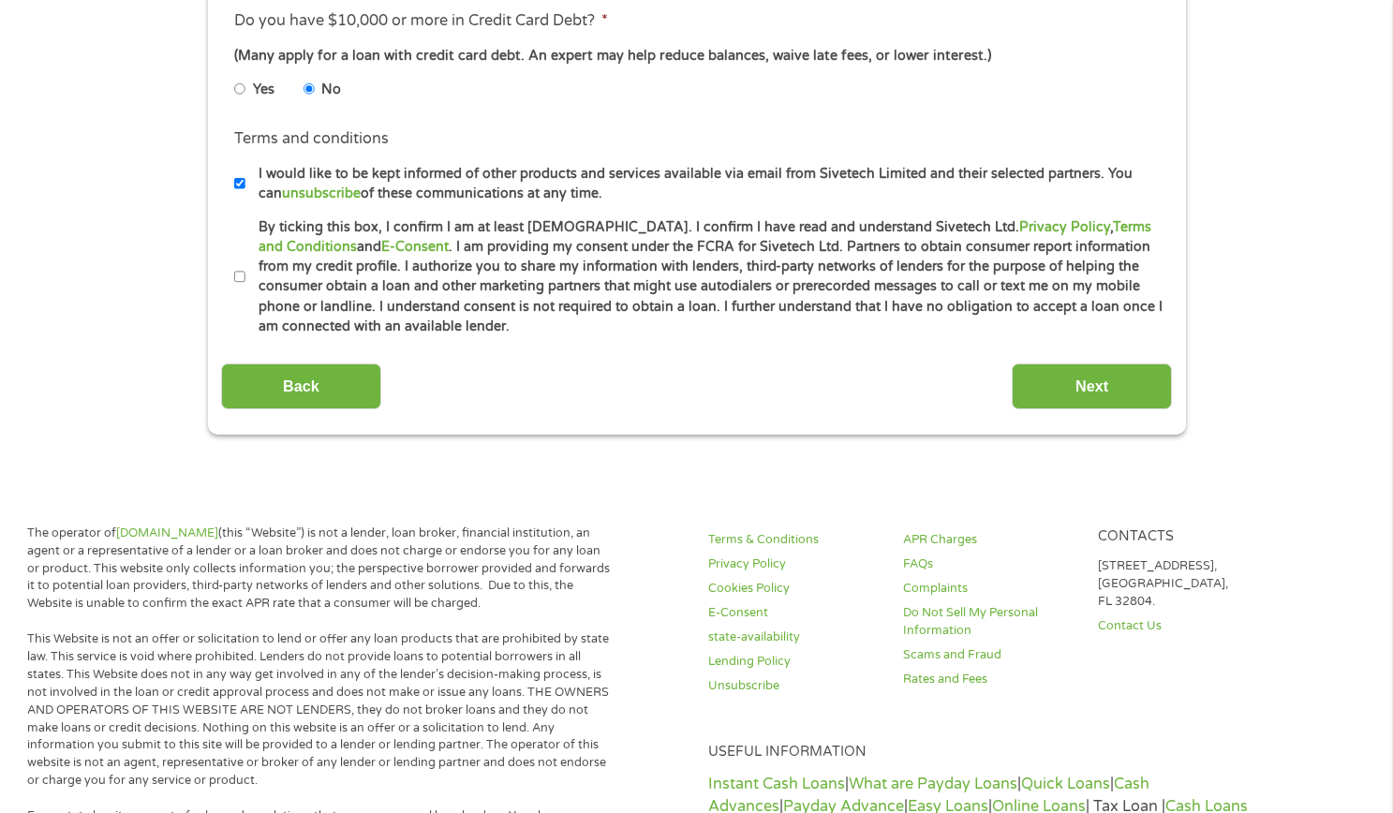
click at [245, 282] on label "By ticking this box, I confirm I am at least [DEMOGRAPHIC_DATA]. I confirm I ha…" at bounding box center [704, 277] width 919 height 120
click at [245, 282] on input "By ticking this box, I confirm I am at least [DEMOGRAPHIC_DATA]. I confirm I ha…" at bounding box center [239, 277] width 11 height 30
checkbox input "true"
click at [1121, 392] on input "Next" at bounding box center [1092, 386] width 160 height 46
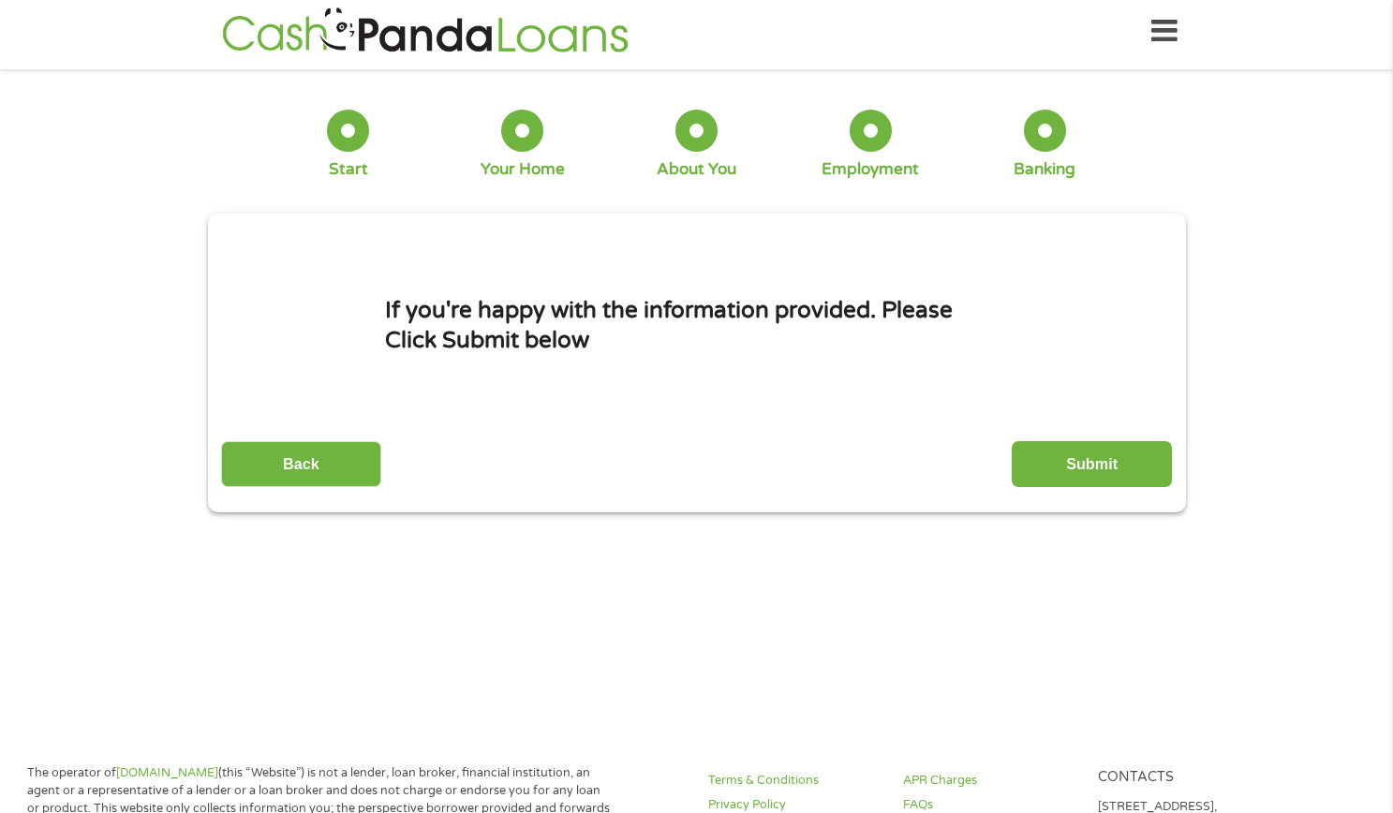
scroll to position [0, 0]
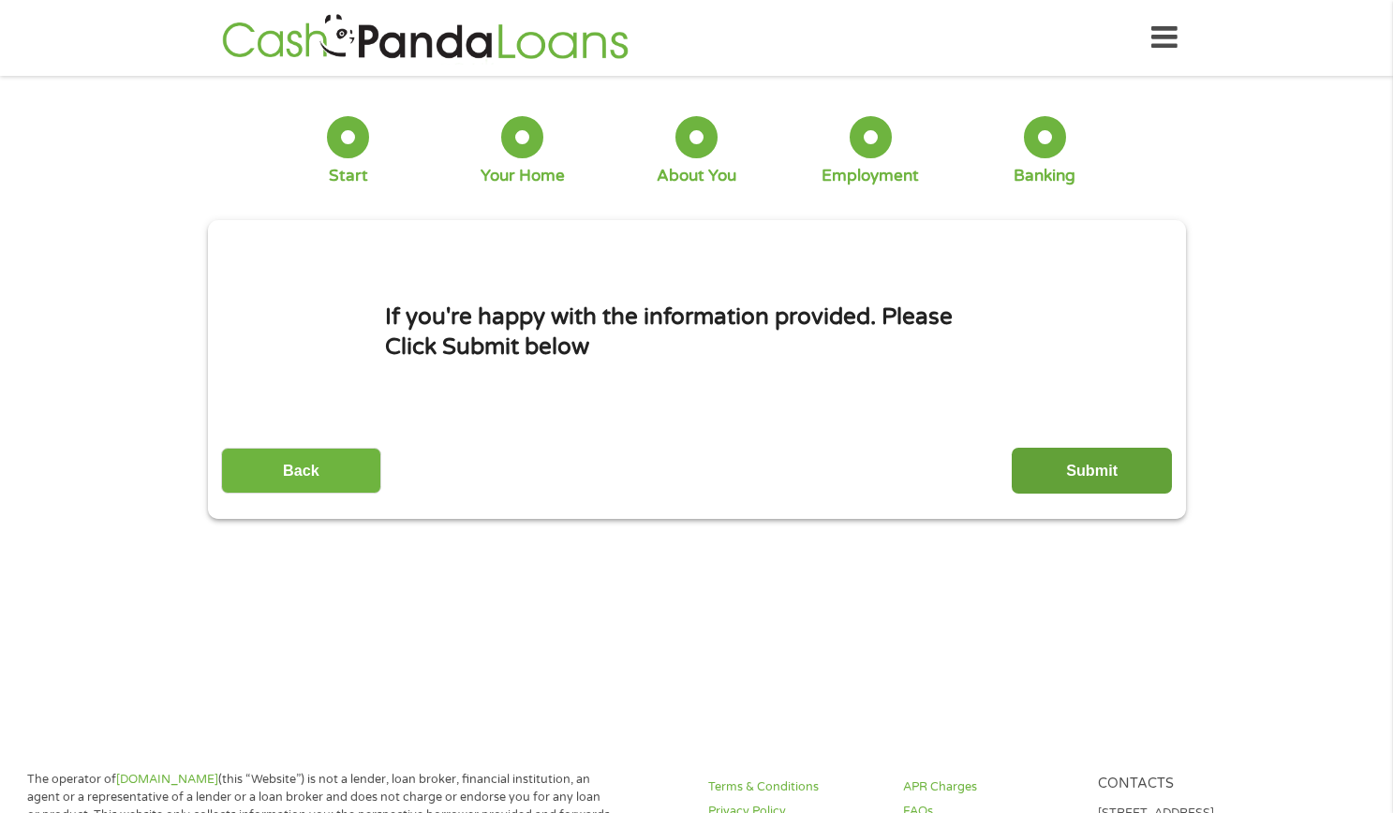
click at [1130, 467] on input "Submit" at bounding box center [1092, 471] width 160 height 46
